Goal: Check status: Check status

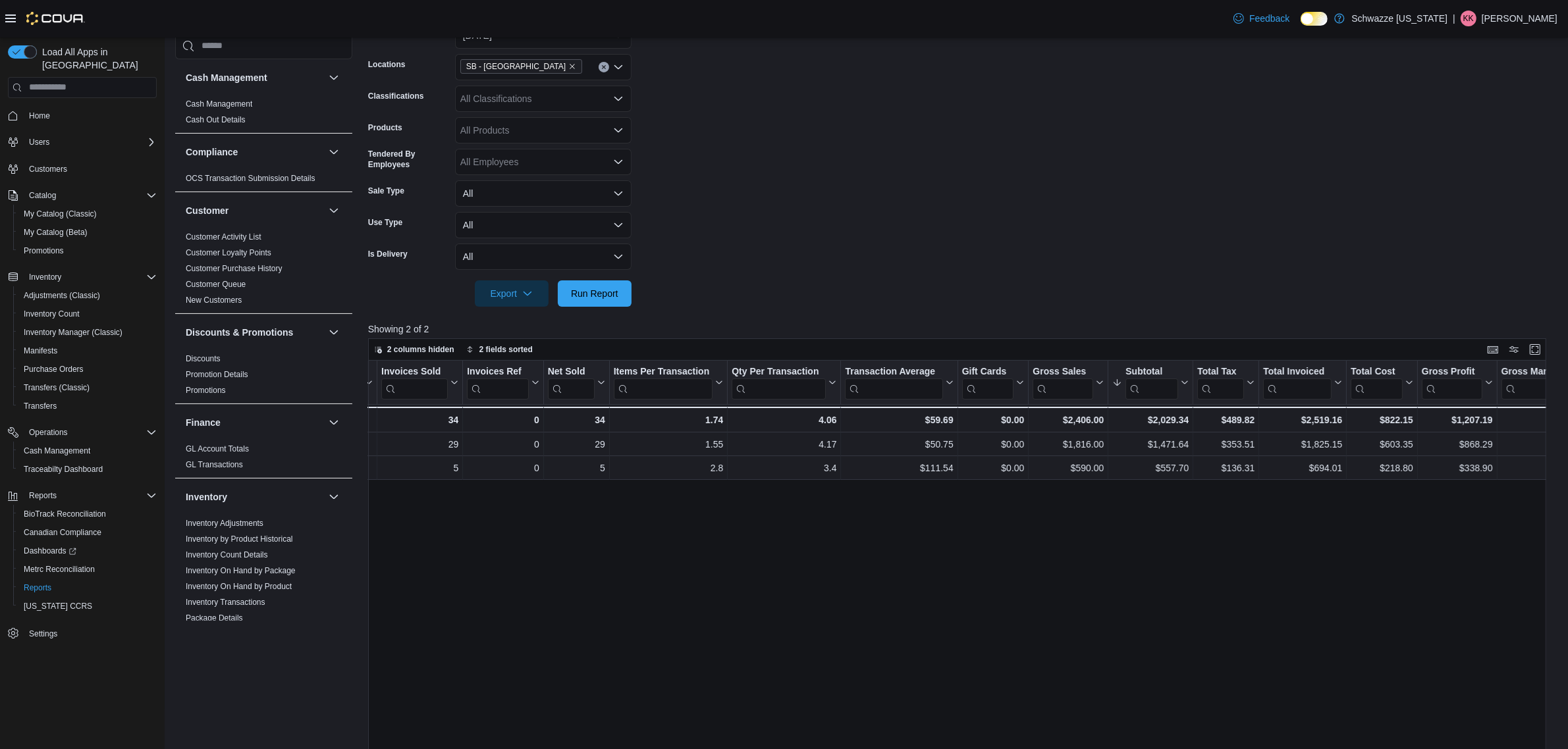
scroll to position [0, 329]
